Goal: Task Accomplishment & Management: Manage account settings

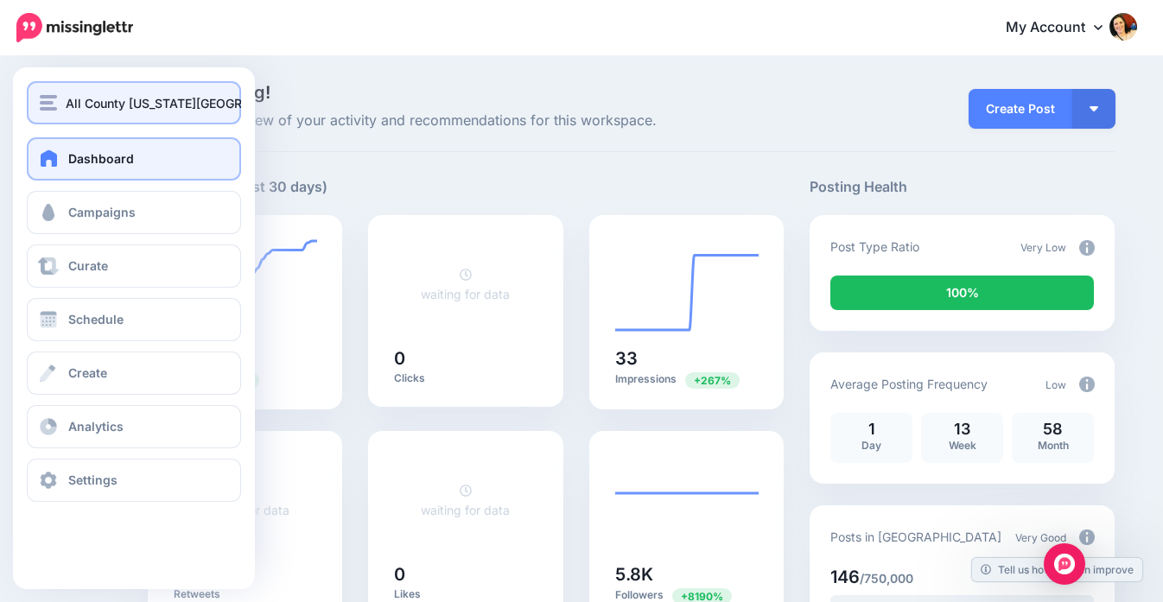
click at [89, 112] on button "All County Colorado Springs. CRMC" at bounding box center [134, 102] width 214 height 43
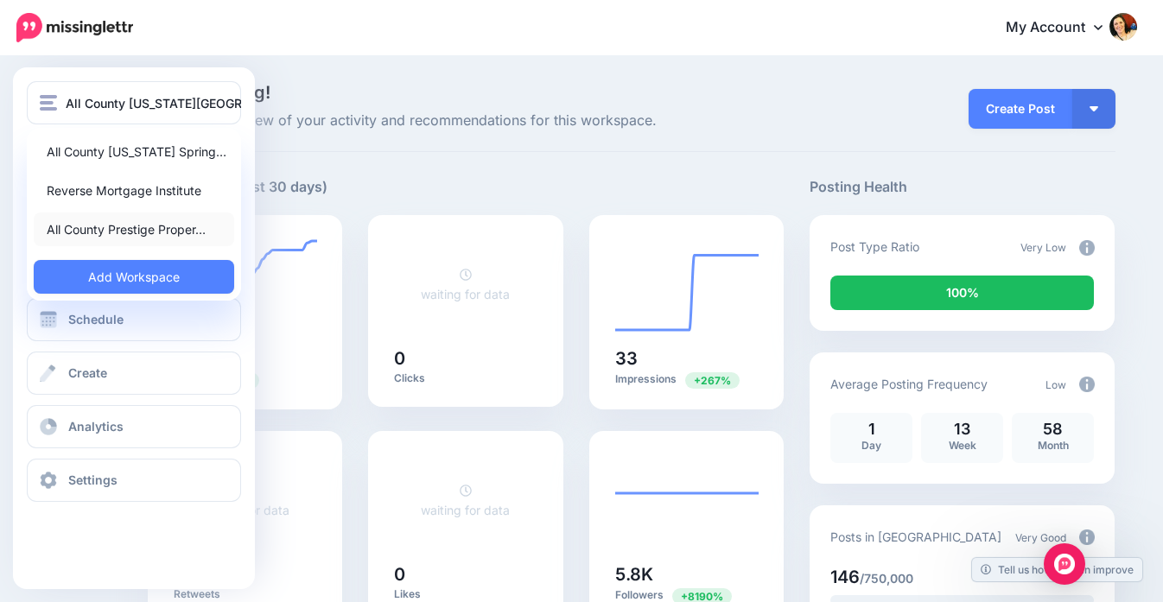
click at [75, 231] on link "All County Prestige Proper…" at bounding box center [134, 230] width 200 height 34
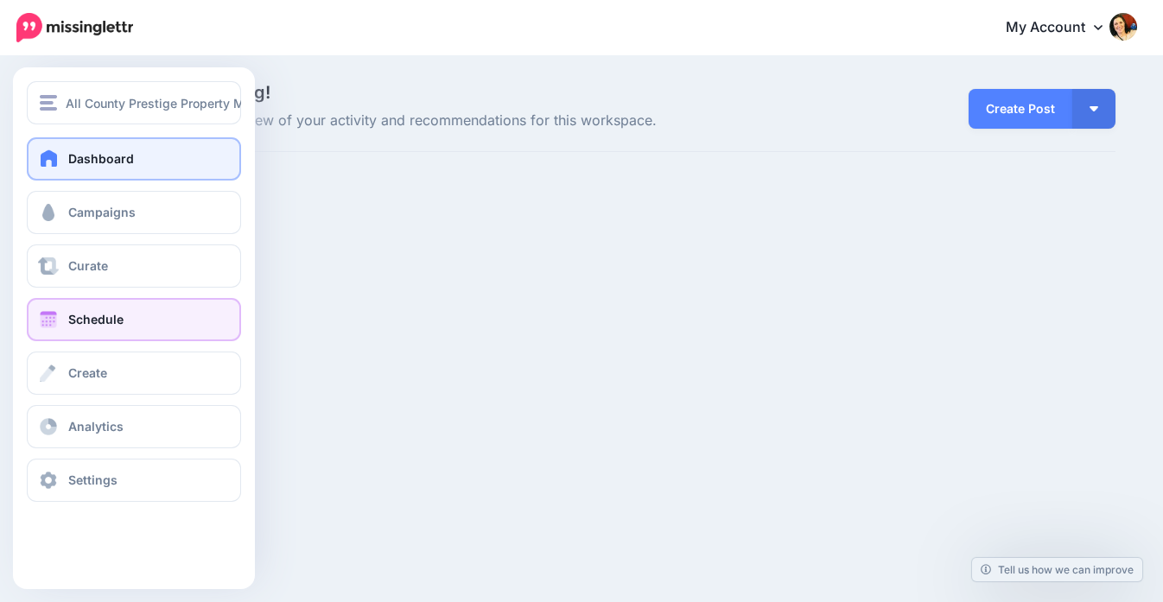
click at [48, 329] on link "Schedule" at bounding box center [134, 319] width 214 height 43
